Goal: Task Accomplishment & Management: Manage account settings

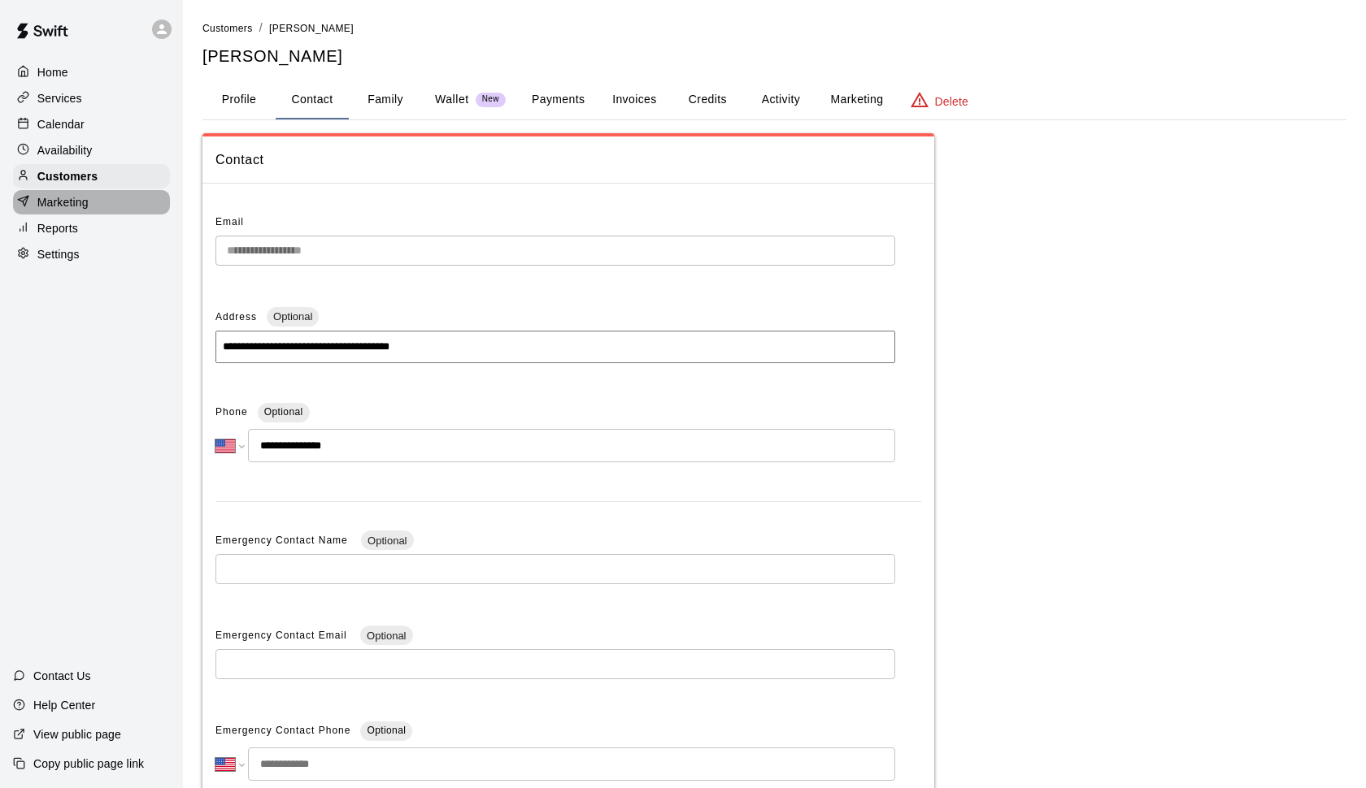
select select "**"
click at [74, 200] on p "Marketing" at bounding box center [62, 202] width 51 height 16
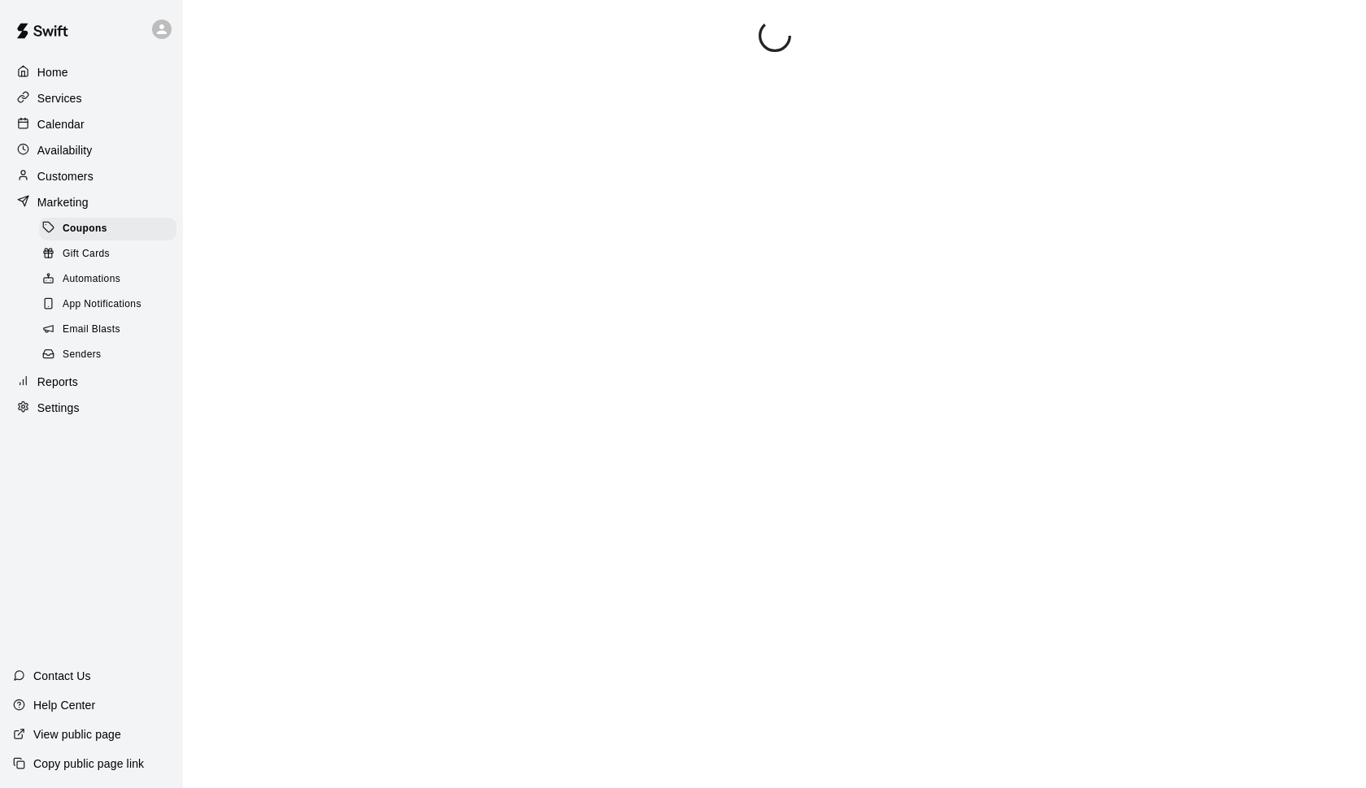
click at [74, 168] on p "Customers" at bounding box center [65, 176] width 56 height 16
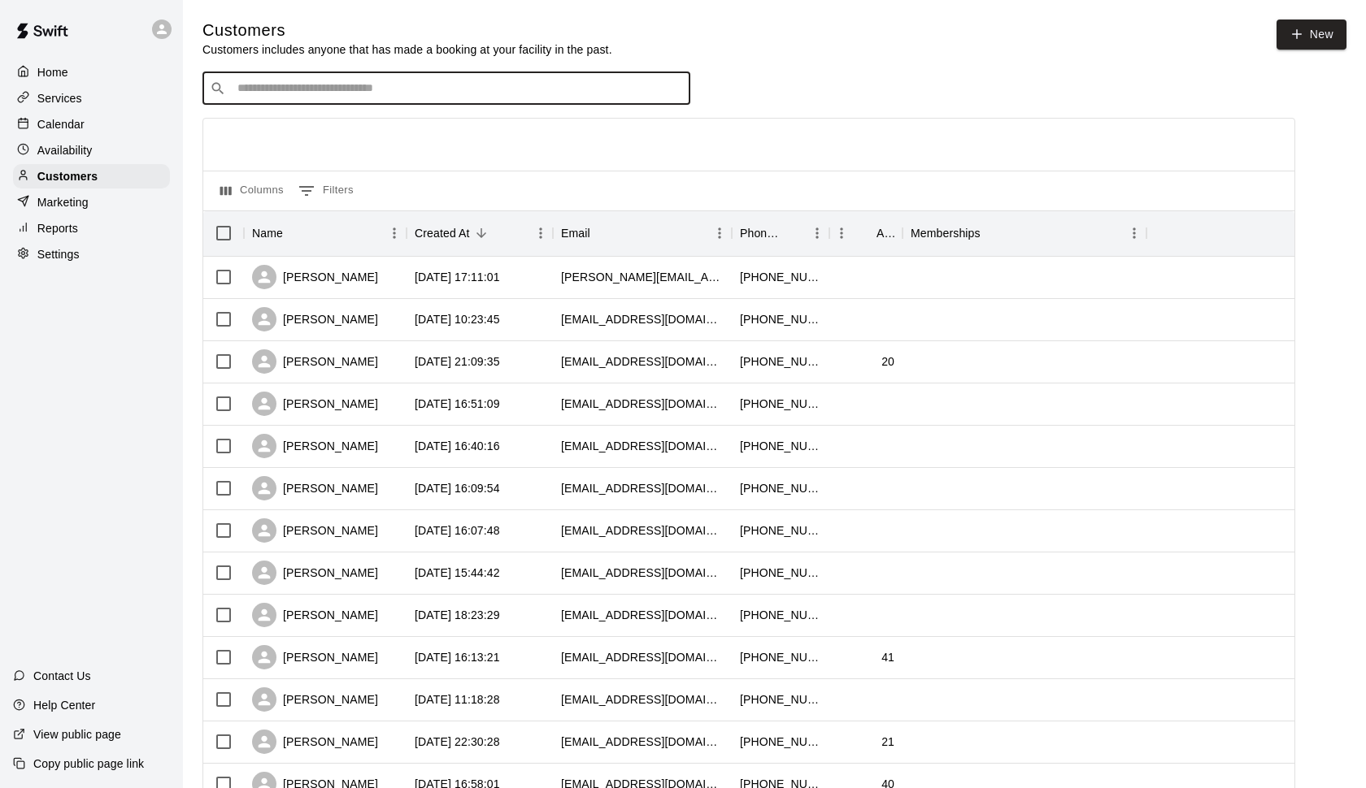
click at [337, 93] on input "Search customers by name or email" at bounding box center [457, 88] width 450 height 16
type input "*******"
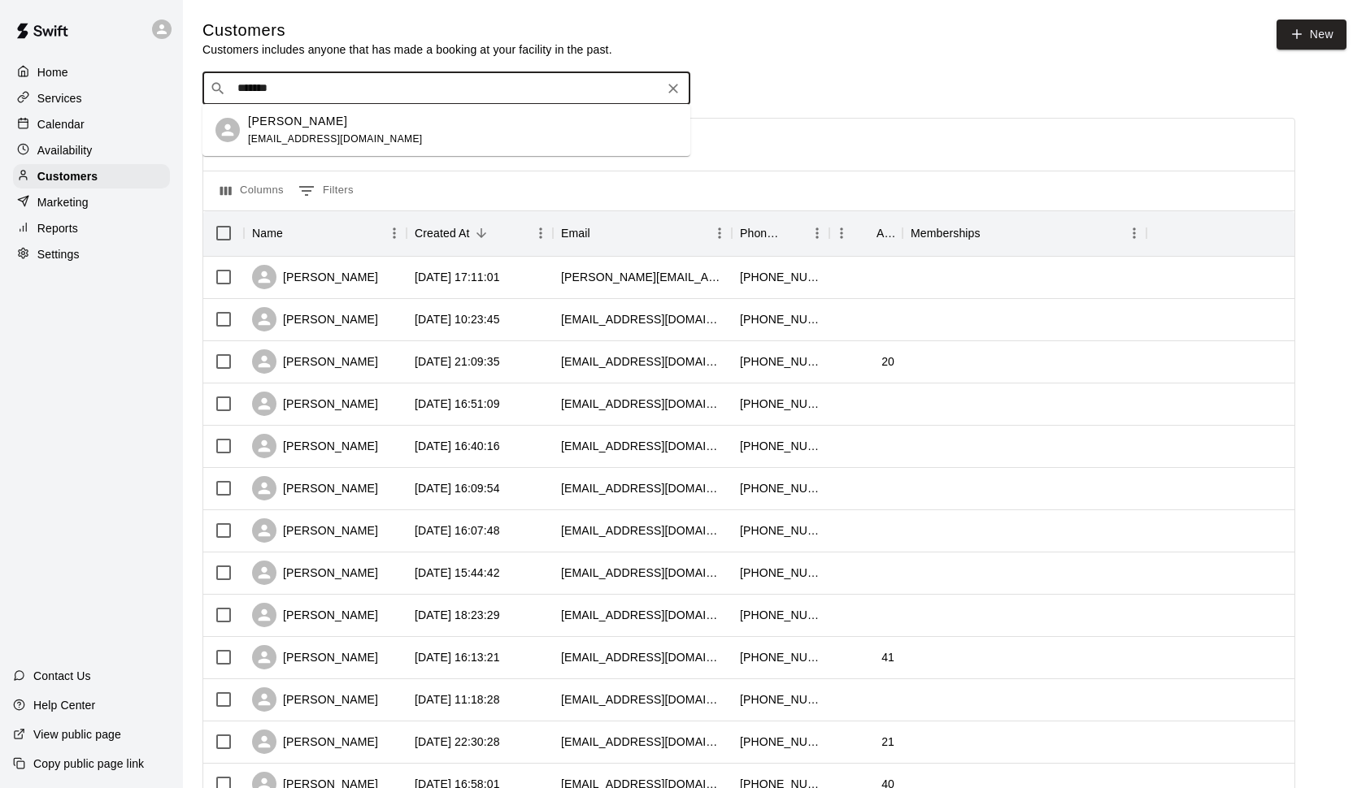
click at [361, 127] on div "[PERSON_NAME]" at bounding box center [335, 121] width 175 height 17
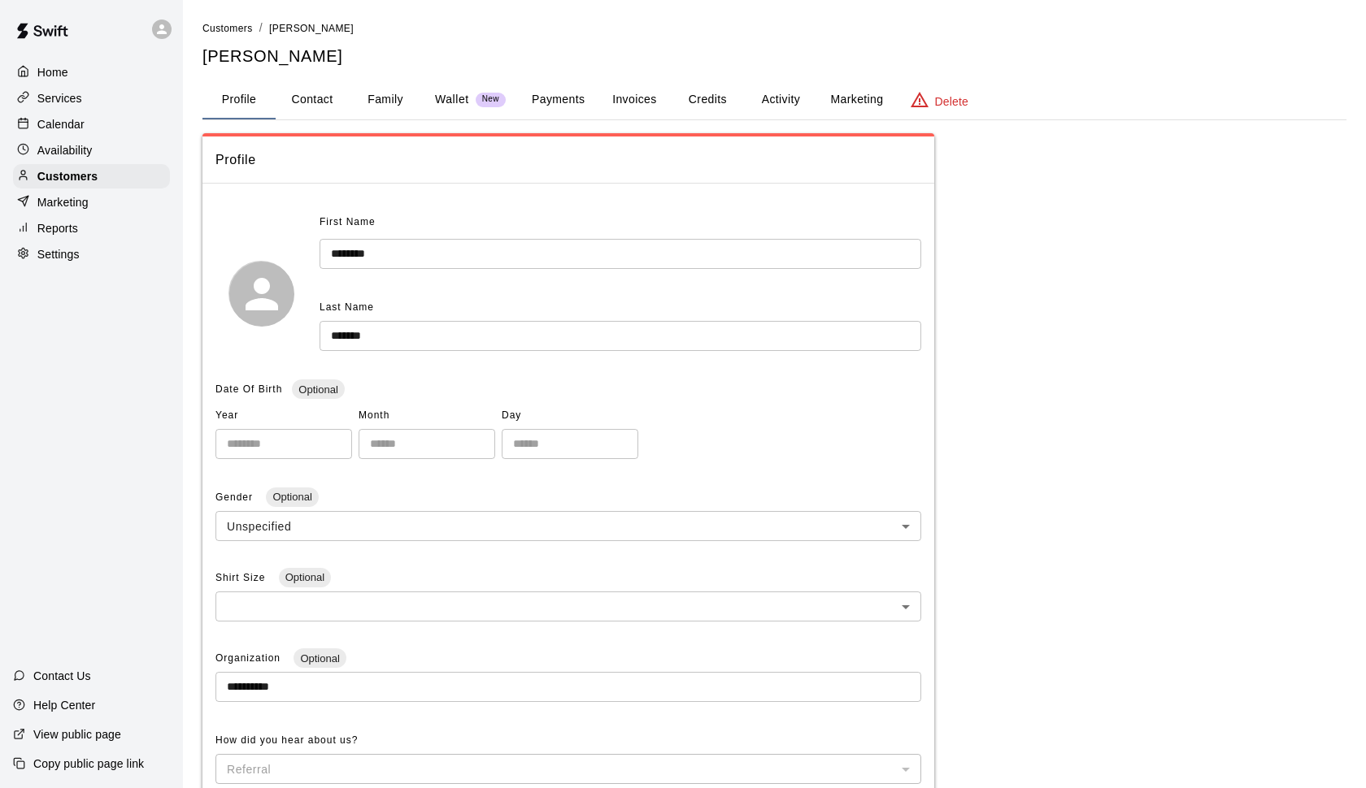
click at [442, 99] on p "Wallet" at bounding box center [452, 99] width 34 height 17
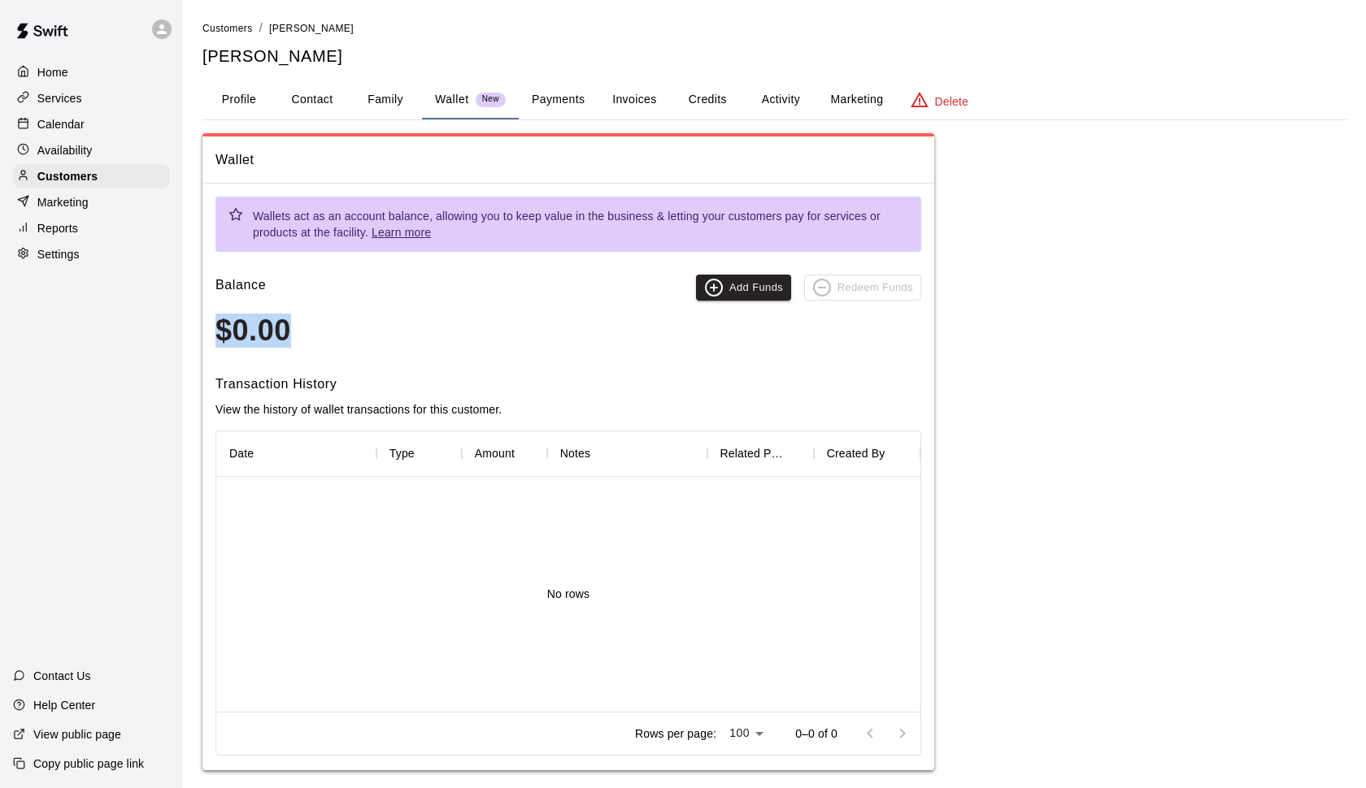
drag, startPoint x: 302, startPoint y: 327, endPoint x: 216, endPoint y: 327, distance: 86.2
click at [216, 327] on h3 "$0.00" at bounding box center [568, 331] width 706 height 34
click at [743, 293] on button "Add Funds" at bounding box center [743, 288] width 95 height 26
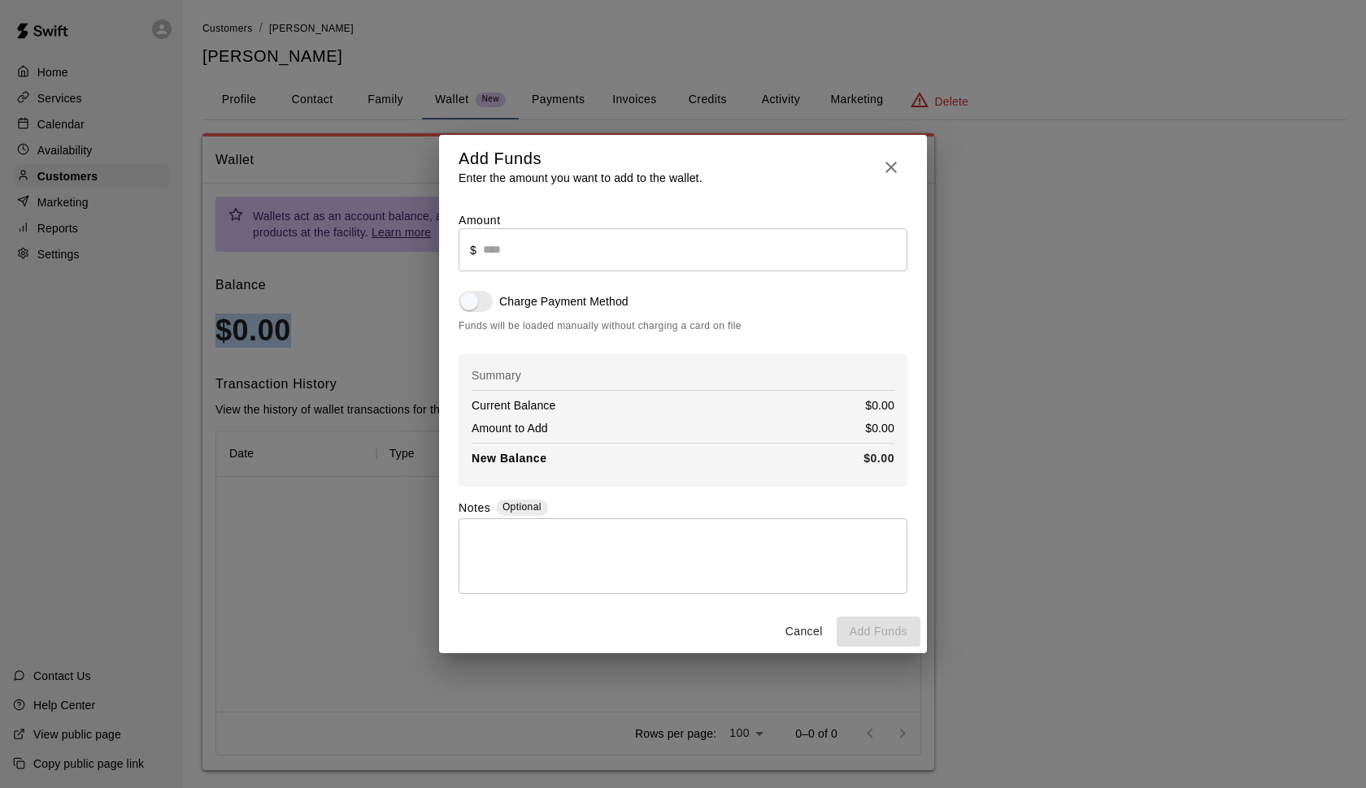
click at [893, 166] on icon "button" at bounding box center [890, 167] width 11 height 11
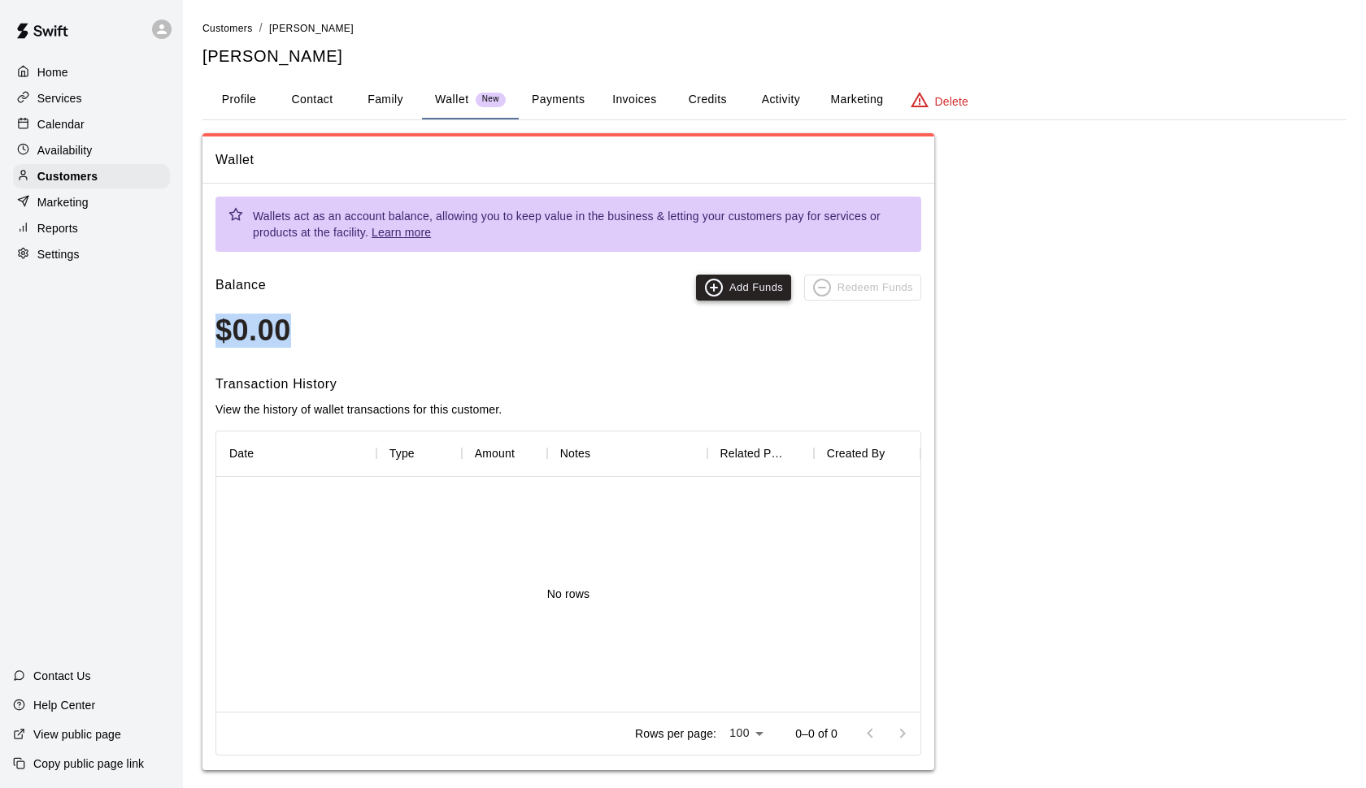
click at [745, 286] on button "Add Funds" at bounding box center [743, 288] width 95 height 26
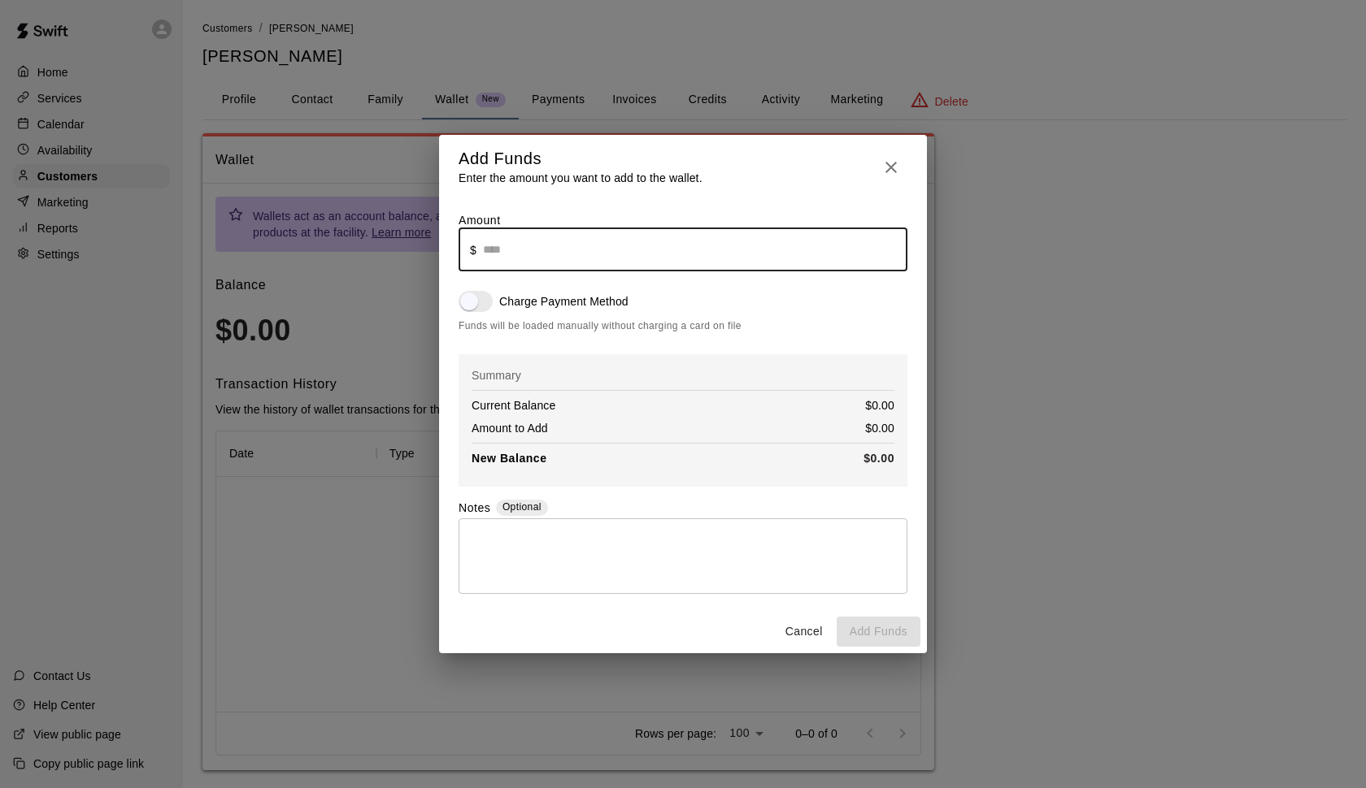
click at [511, 257] on input "text" at bounding box center [695, 249] width 424 height 43
type input "******"
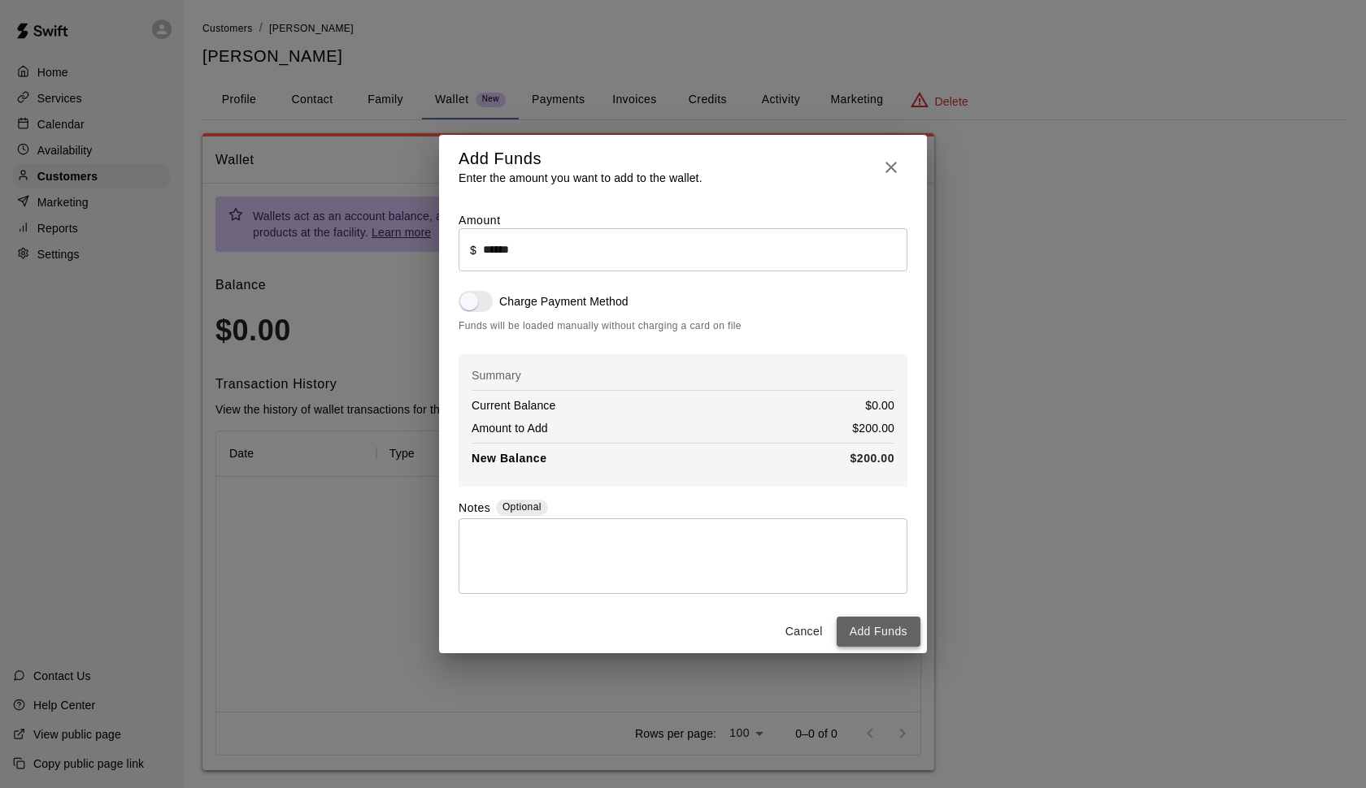
click at [878, 633] on button "Add Funds" at bounding box center [878, 632] width 84 height 30
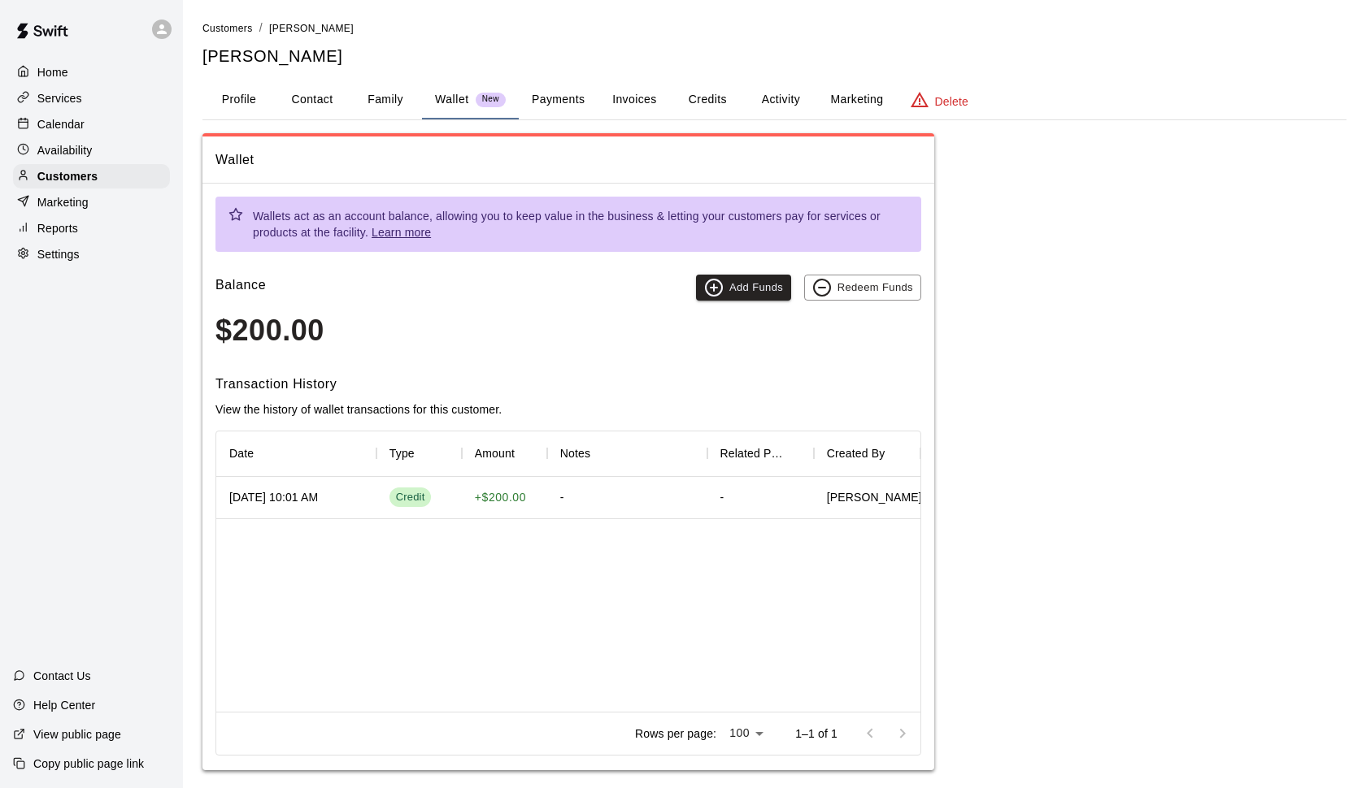
click at [85, 146] on p "Availability" at bounding box center [64, 150] width 55 height 16
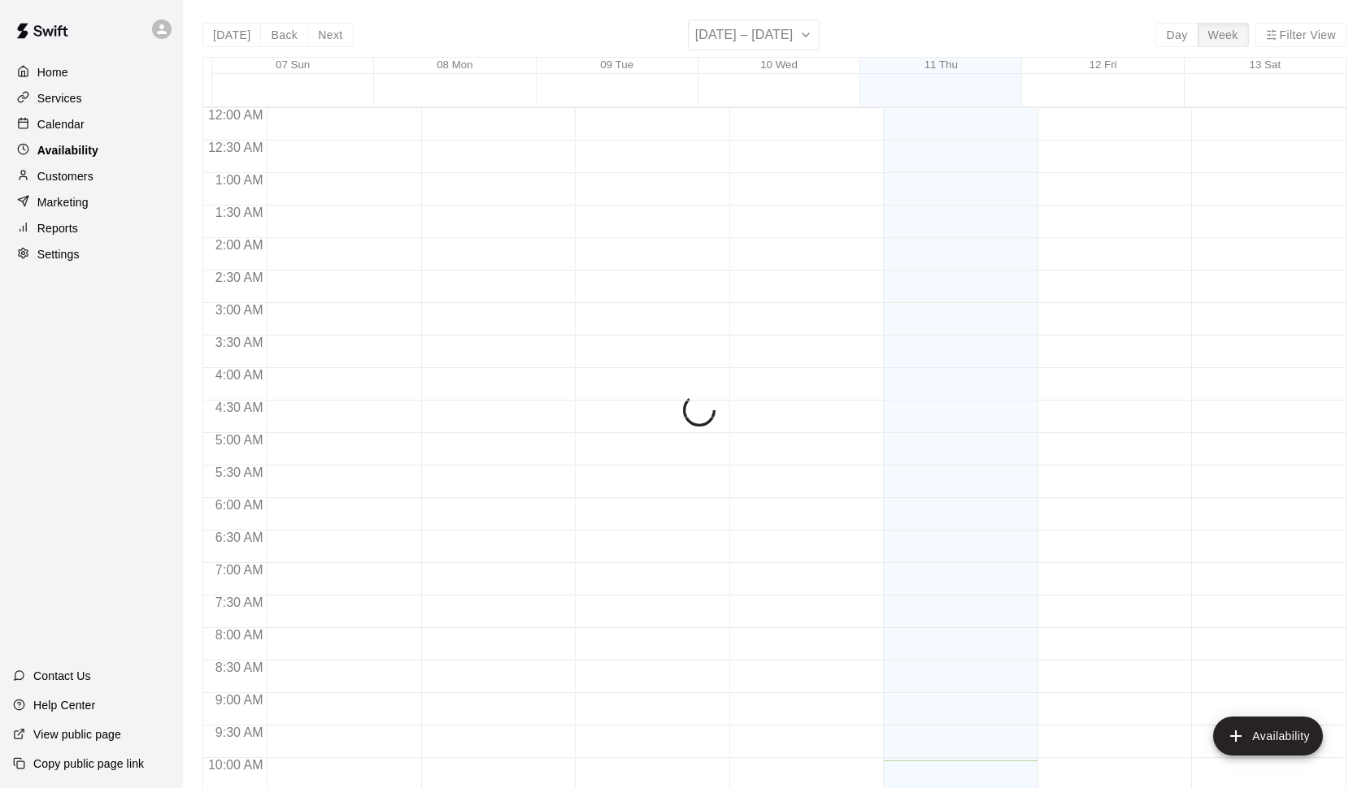
scroll to position [652, 0]
